Goal: Check status: Check status

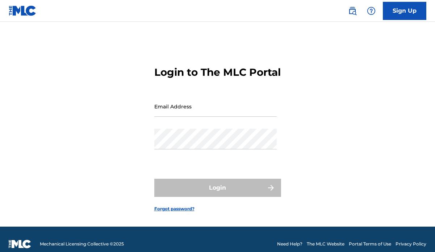
click at [201, 113] on input "Email Address" at bounding box center [215, 106] width 122 height 21
type input "[EMAIL_ADDRESS][DOMAIN_NAME]"
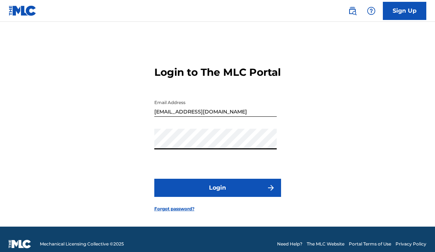
click at [202, 188] on form "Login to The MLC Portal Email Address masmith021@gmail.com Password Login Forgo…" at bounding box center [217, 133] width 127 height 187
click at [202, 196] on button "Login" at bounding box center [217, 188] width 127 height 18
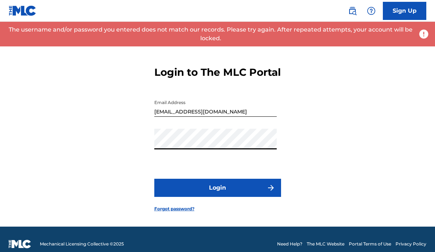
click at [94, 142] on div "Login to The MLC Portal Email Address masmith021@gmail.com Password Login Forgo…" at bounding box center [217, 133] width 435 height 187
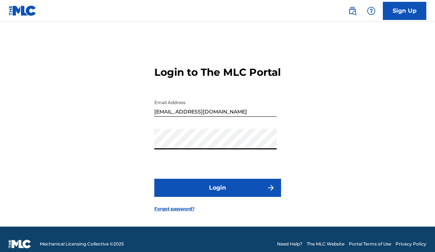
click at [175, 188] on button "Login" at bounding box center [217, 188] width 127 height 18
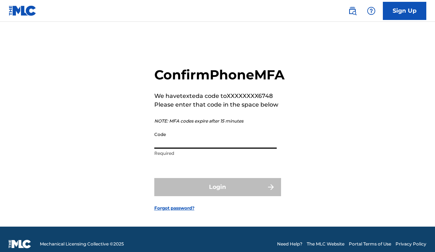
click at [203, 149] on input "Code" at bounding box center [215, 138] width 122 height 21
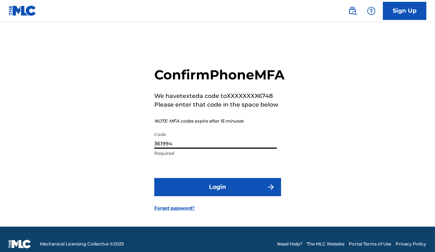
type input "361994"
click at [213, 196] on button "Login" at bounding box center [217, 187] width 127 height 18
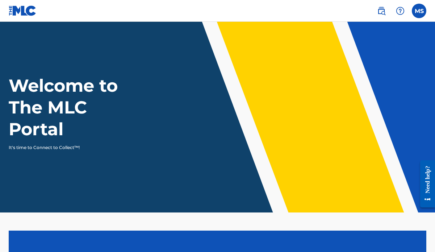
click at [418, 13] on label at bounding box center [419, 11] width 14 height 14
click at [419, 11] on input "MS Michael Smith masmith021@gmail.com Profile Log out" at bounding box center [419, 11] width 0 height 0
click at [24, 16] on link at bounding box center [23, 10] width 28 height 21
click at [426, 7] on div "MS MS Michael Smith masmith021@gmail.com Profile Log out" at bounding box center [398, 11] width 57 height 14
click at [421, 11] on label at bounding box center [419, 11] width 14 height 14
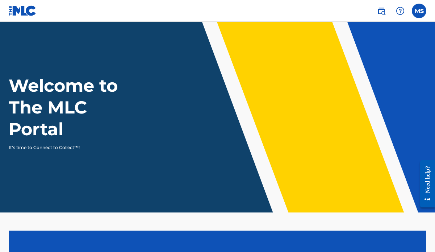
click at [419, 11] on input "MS Michael Smith masmith021@gmail.com Profile Log out" at bounding box center [419, 11] width 0 height 0
click at [26, 11] on img at bounding box center [23, 10] width 28 height 11
click at [421, 13] on label at bounding box center [419, 11] width 14 height 14
click at [419, 11] on input "MS Michael Smith masmith021@gmail.com Profile Log out" at bounding box center [419, 11] width 0 height 0
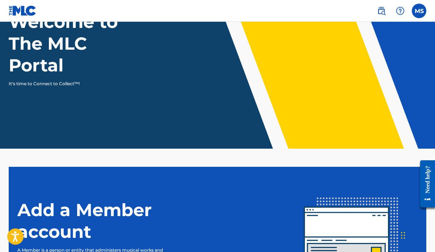
scroll to position [163, 0]
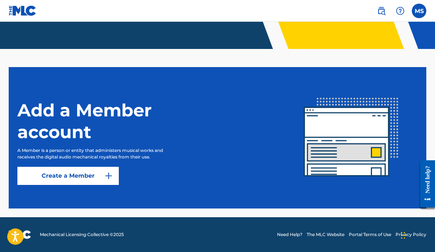
click at [329, 161] on img at bounding box center [351, 137] width 133 height 133
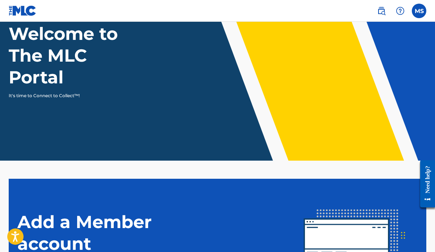
scroll to position [0, 0]
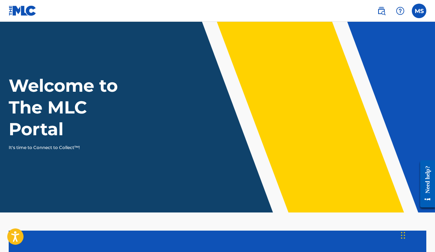
click at [383, 12] on img at bounding box center [381, 11] width 9 height 9
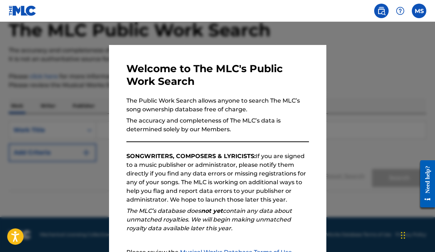
scroll to position [80, 0]
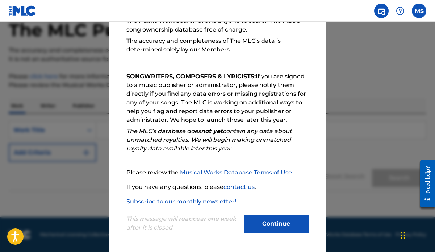
click at [280, 233] on div "Continue" at bounding box center [276, 225] width 65 height 20
click at [280, 220] on button "Continue" at bounding box center [276, 224] width 65 height 18
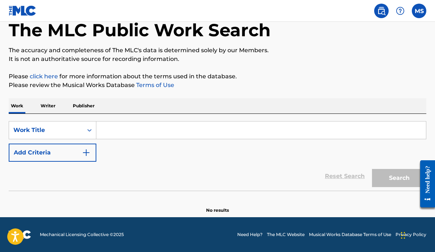
click at [41, 74] on link "click here" at bounding box center [44, 76] width 28 height 7
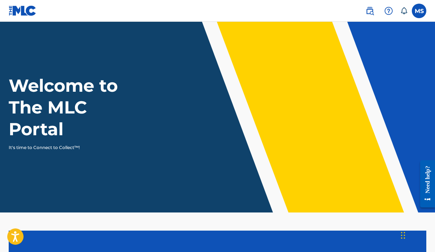
click at [426, 13] on div "MS MS [PERSON_NAME] [EMAIL_ADDRESS][DOMAIN_NAME] Notification Preferences Profi…" at bounding box center [392, 11] width 68 height 14
click at [419, 12] on label at bounding box center [419, 11] width 14 height 14
click at [419, 11] on input "MS Michael Smith masmith021@gmail.com Notification Preferences Profile Log out" at bounding box center [419, 11] width 0 height 0
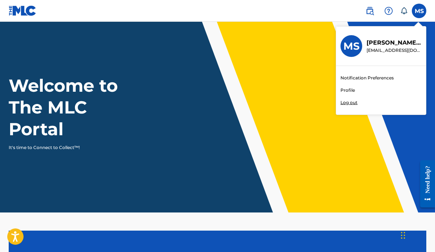
click at [290, 75] on div "Welcome to The MLC Portal It's time to Connect to Collect™!" at bounding box center [217, 113] width 435 height 76
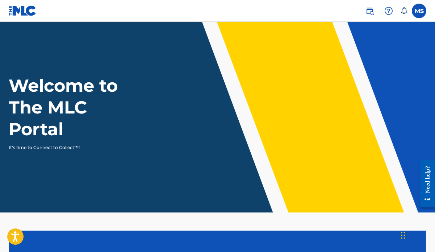
click at [406, 10] on icon at bounding box center [404, 10] width 6 height 7
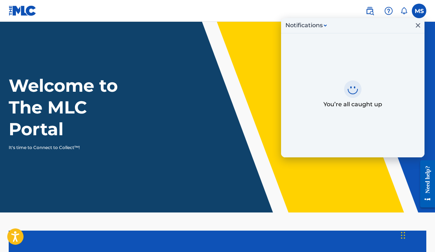
click at [422, 12] on label at bounding box center [419, 11] width 14 height 14
click at [419, 11] on input "MS Michael Smith masmith021@gmail.com Notification Preferences Profile Log out" at bounding box center [419, 11] width 0 height 0
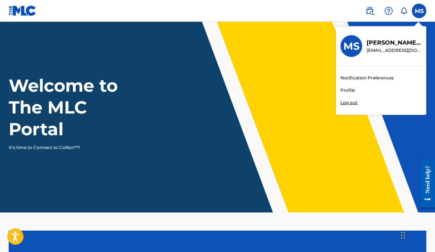
click at [350, 90] on link "Profile" at bounding box center [348, 90] width 14 height 7
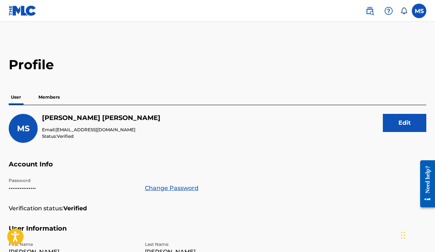
click at [21, 10] on img at bounding box center [23, 10] width 28 height 11
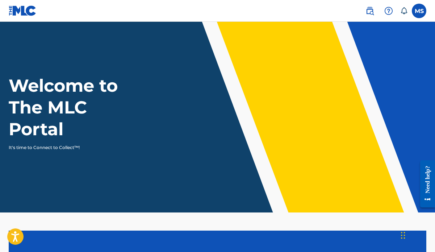
click at [372, 12] on img at bounding box center [370, 11] width 9 height 9
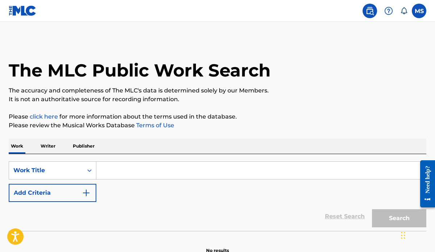
click at [53, 147] on p "Writer" at bounding box center [47, 145] width 19 height 15
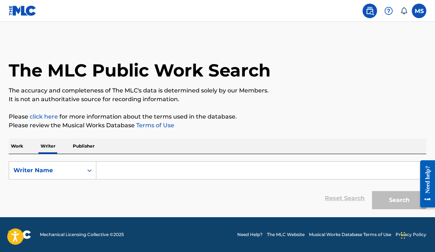
click at [88, 144] on p "Publisher" at bounding box center [84, 145] width 26 height 15
click at [15, 149] on p "Work" at bounding box center [17, 145] width 17 height 15
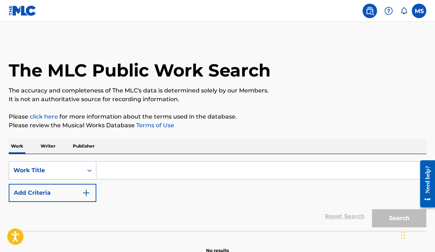
click at [416, 14] on label at bounding box center [419, 11] width 14 height 14
click at [419, 11] on input "MS Michael Smith masmith021@gmail.com Notification Preferences Profile Log out" at bounding box center [419, 11] width 0 height 0
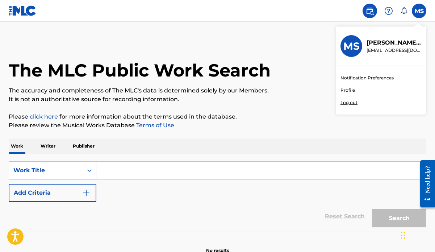
click at [347, 94] on div "Notification Preferences Profile Log out" at bounding box center [381, 90] width 90 height 49
click at [419, 11] on input "MS Michael Smith masmith021@gmail.com Notification Preferences Profile Log out" at bounding box center [419, 11] width 0 height 0
click at [353, 92] on link "Profile" at bounding box center [348, 90] width 14 height 7
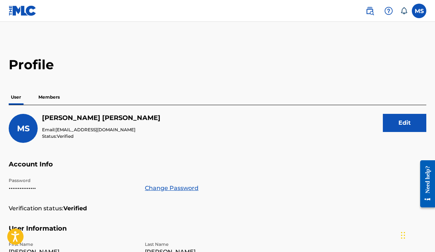
click at [44, 100] on p "Members" at bounding box center [49, 97] width 26 height 15
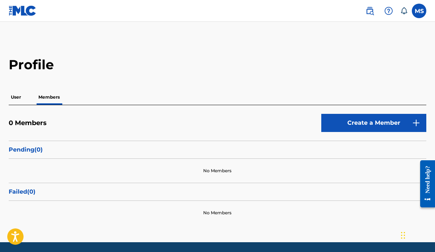
click at [17, 96] on p "User" at bounding box center [16, 97] width 14 height 15
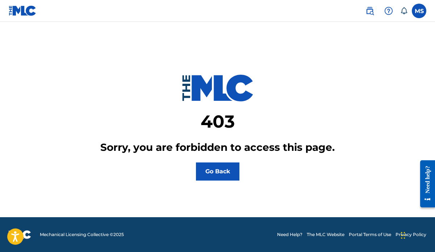
click at [223, 170] on button "Go Back" at bounding box center [217, 171] width 43 height 18
